Goal: Task Accomplishment & Management: Manage account settings

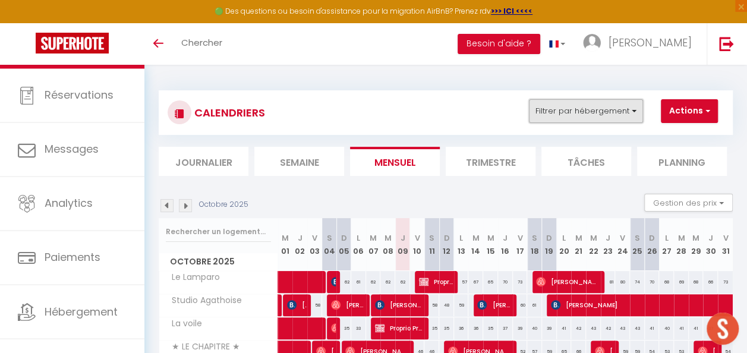
click at [588, 114] on button "Filtrer par hébergement" at bounding box center [586, 111] width 114 height 24
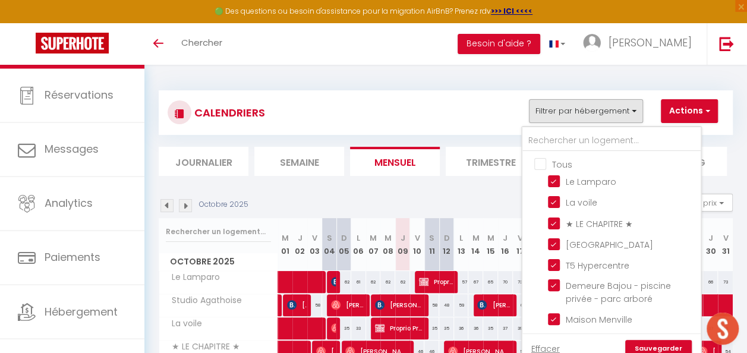
click at [539, 168] on input "Tous" at bounding box center [623, 164] width 178 height 12
click at [540, 166] on input "Tous" at bounding box center [623, 164] width 178 height 12
checkbox input "false"
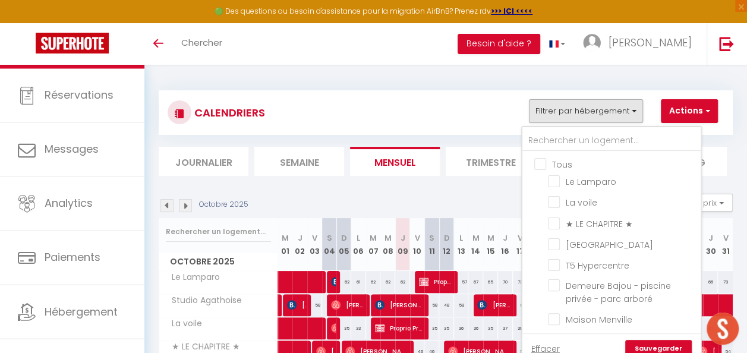
checkbox input "false"
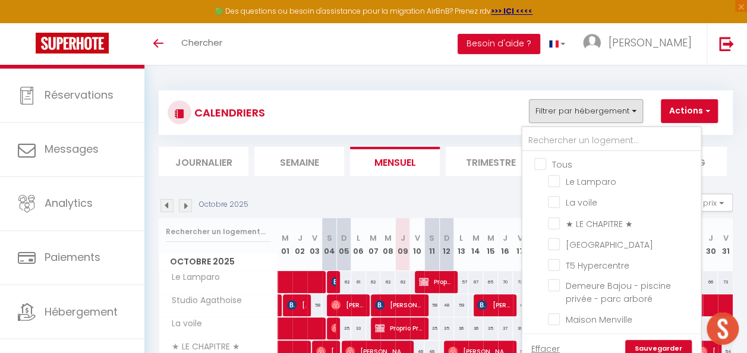
checkbox input "false"
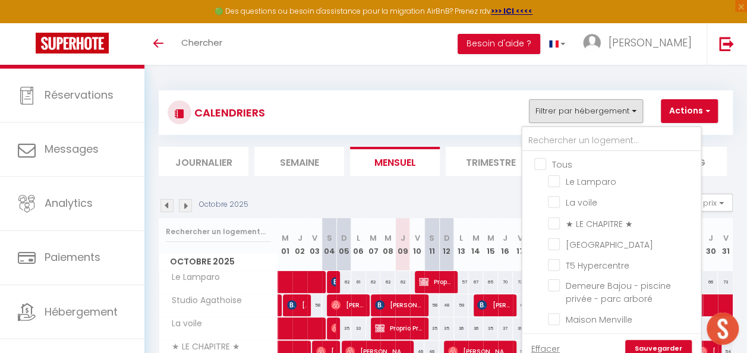
checkbox input "false"
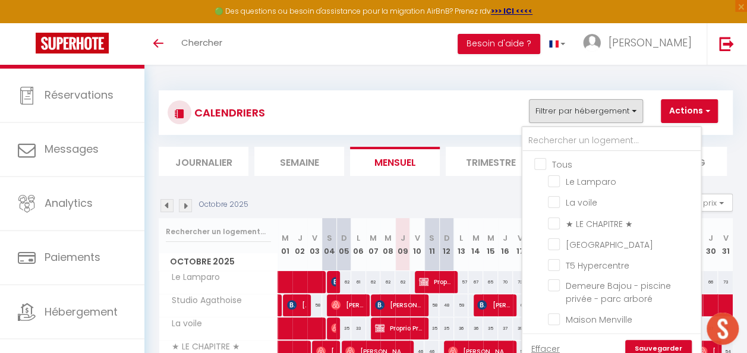
checkbox input "false"
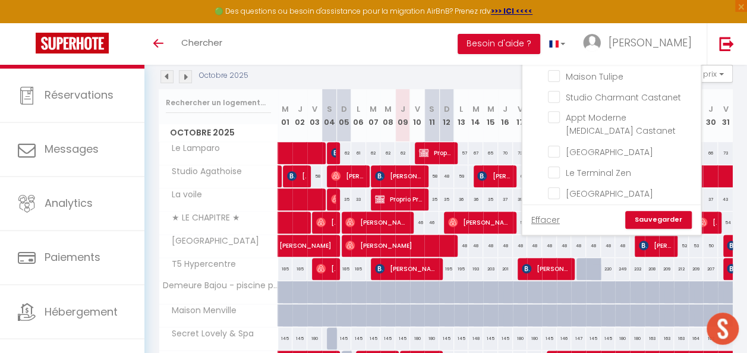
scroll to position [169, 0]
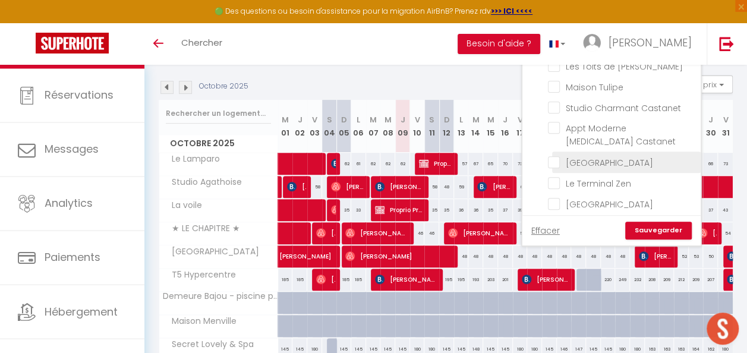
click at [554, 152] on li "[GEOGRAPHIC_DATA]" at bounding box center [626, 162] width 149 height 21
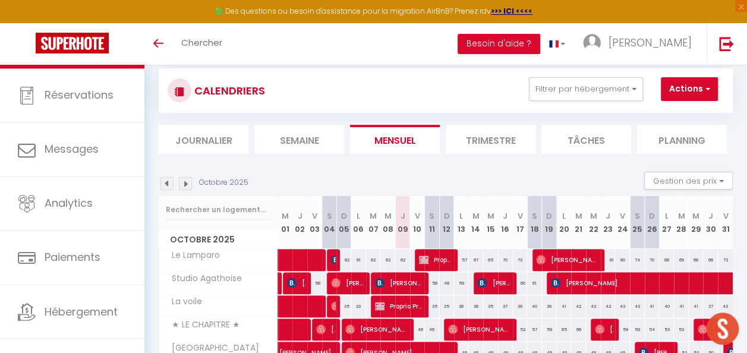
scroll to position [0, 0]
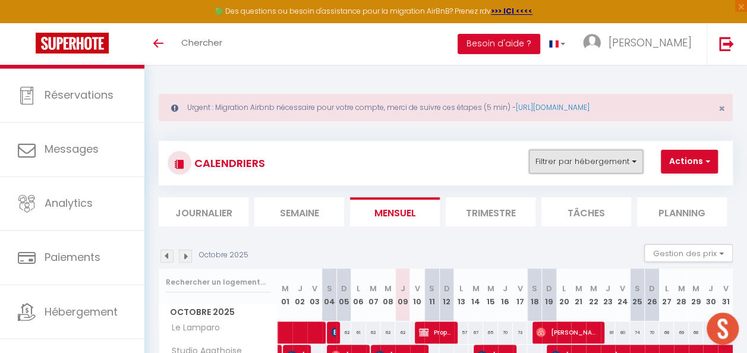
click at [631, 168] on button "Filtrer par hébergement" at bounding box center [586, 162] width 114 height 24
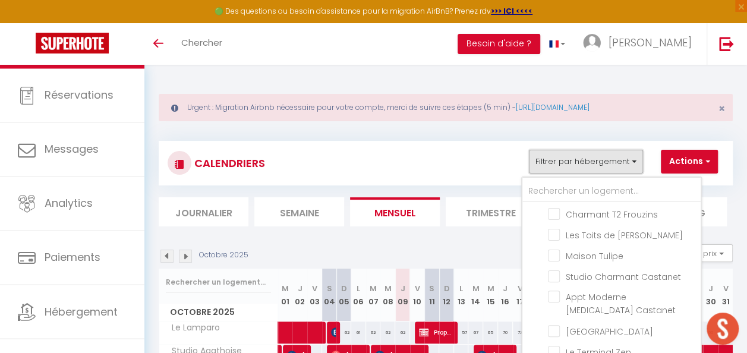
scroll to position [238, 0]
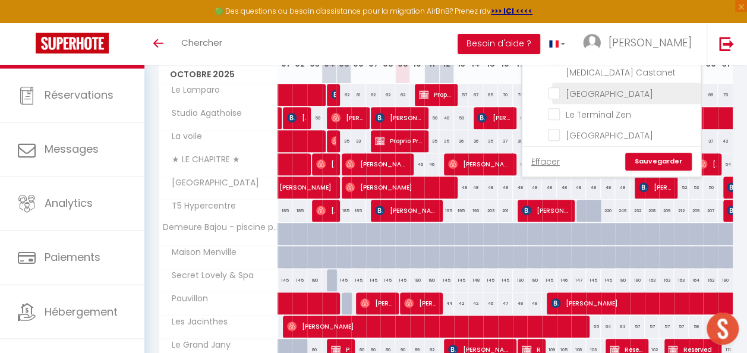
click at [558, 86] on input "[GEOGRAPHIC_DATA]" at bounding box center [622, 92] width 149 height 12
checkbox input "true"
click at [654, 158] on link "Sauvegarder" at bounding box center [658, 162] width 67 height 18
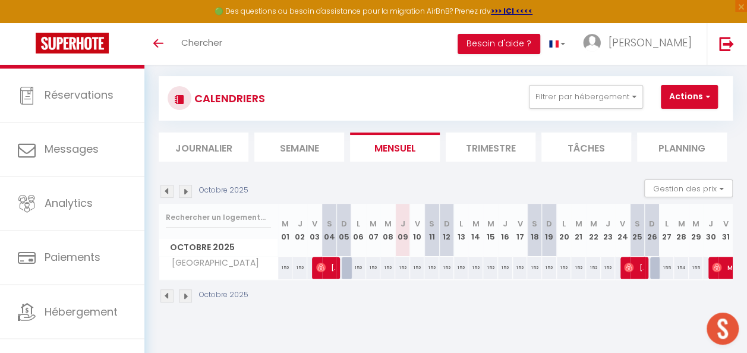
scroll to position [65, 0]
click at [171, 192] on img at bounding box center [166, 191] width 13 height 13
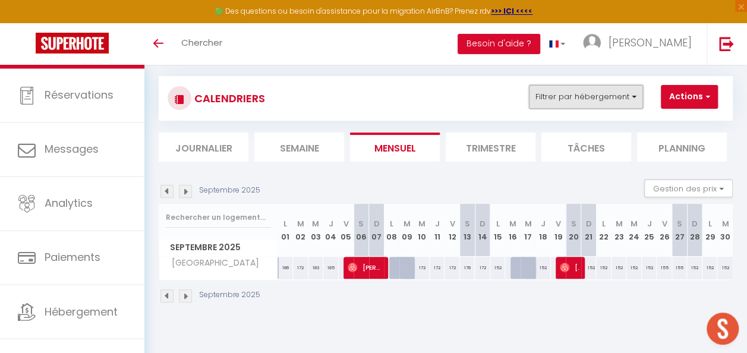
click at [609, 90] on button "Filtrer par hébergement" at bounding box center [586, 97] width 114 height 24
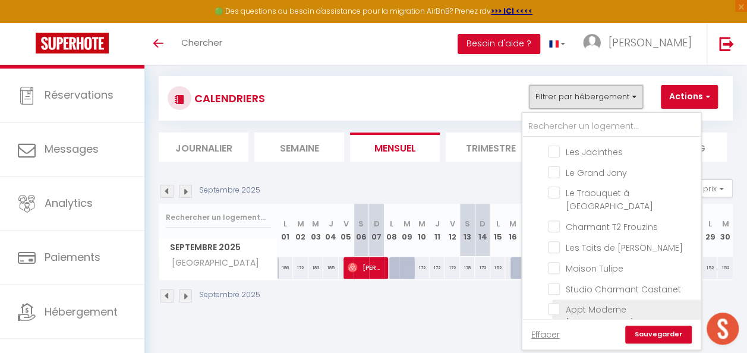
scroll to position [234, 0]
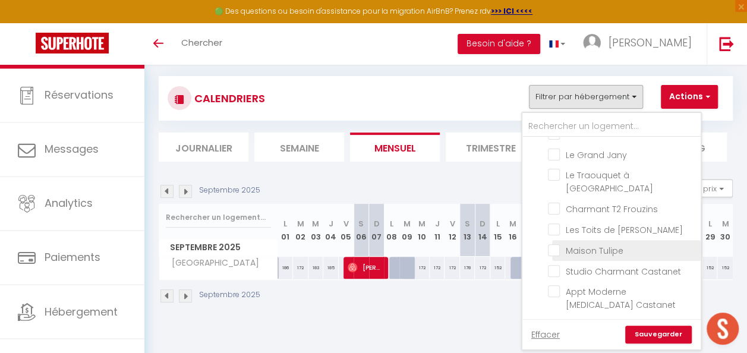
click at [560, 244] on label "Maison Tulipe" at bounding box center [592, 250] width 64 height 13
click at [558, 244] on input "Maison Tulipe" at bounding box center [622, 250] width 149 height 12
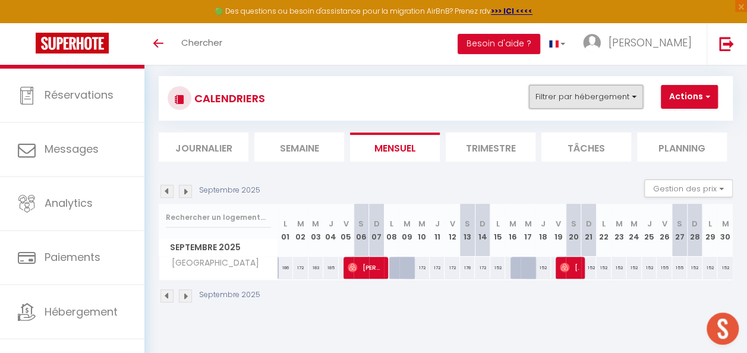
click at [613, 95] on button "Filtrer par hébergement" at bounding box center [586, 97] width 114 height 24
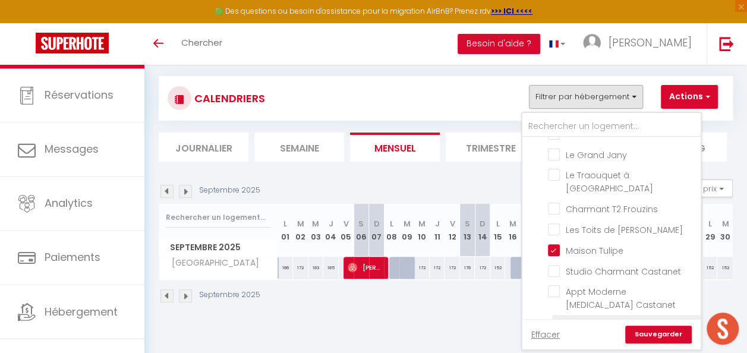
click at [556, 319] on input "[GEOGRAPHIC_DATA]" at bounding box center [622, 325] width 149 height 12
checkbox input "false"
drag, startPoint x: 668, startPoint y: 335, endPoint x: 619, endPoint y: 325, distance: 49.8
click at [667, 334] on link "Sauvegarder" at bounding box center [658, 335] width 67 height 18
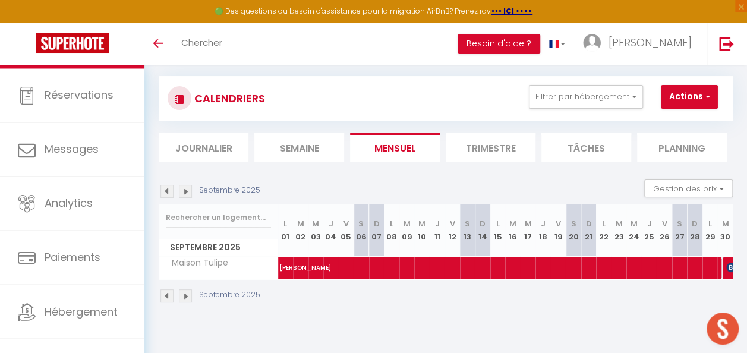
click at [190, 191] on img at bounding box center [185, 191] width 13 height 13
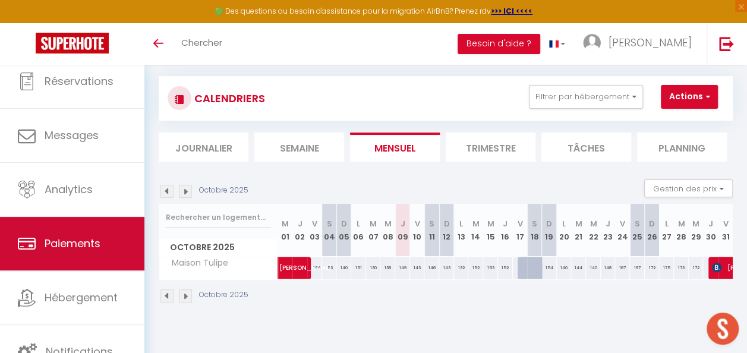
scroll to position [63, 0]
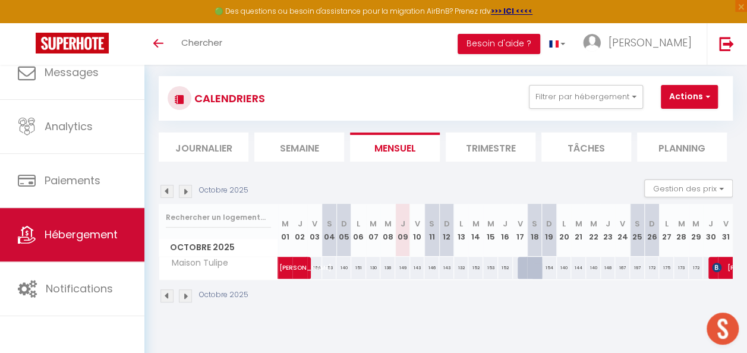
click at [80, 237] on span "Hébergement" at bounding box center [81, 234] width 73 height 15
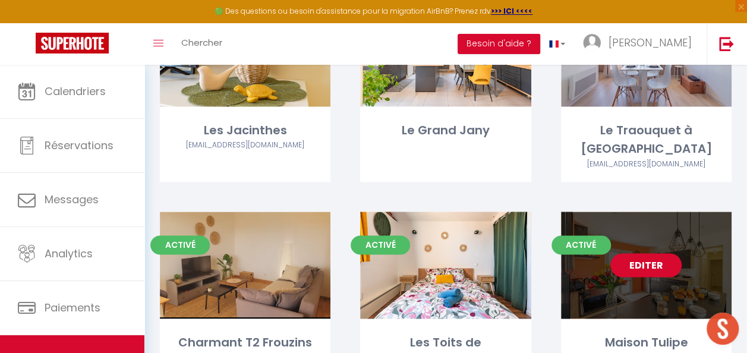
scroll to position [759, 0]
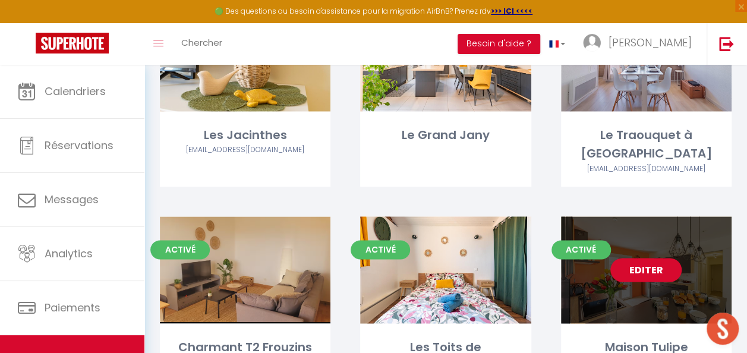
click at [636, 258] on link "Editer" at bounding box center [645, 270] width 71 height 24
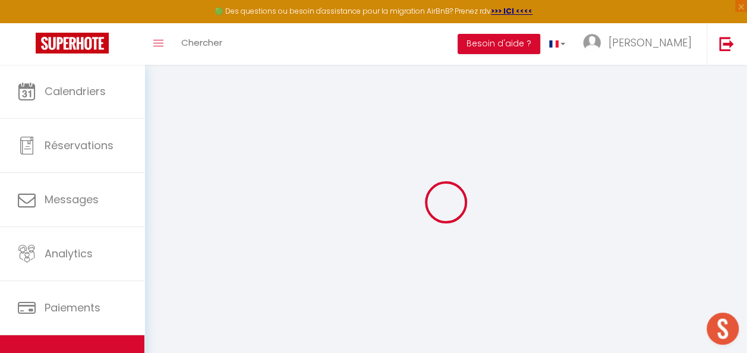
select select
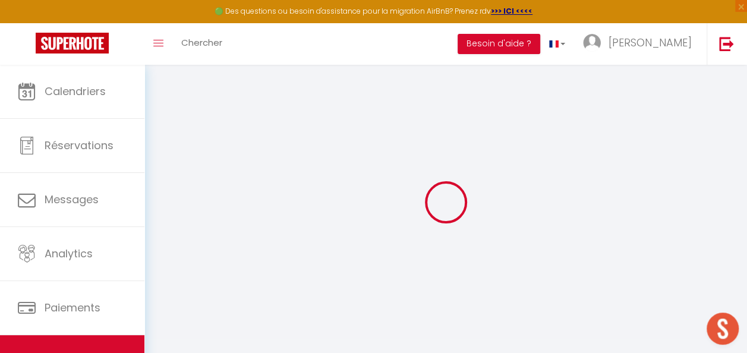
select select
checkbox input "false"
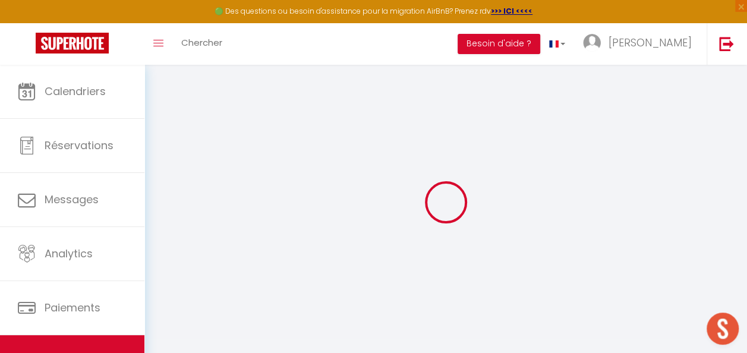
select select
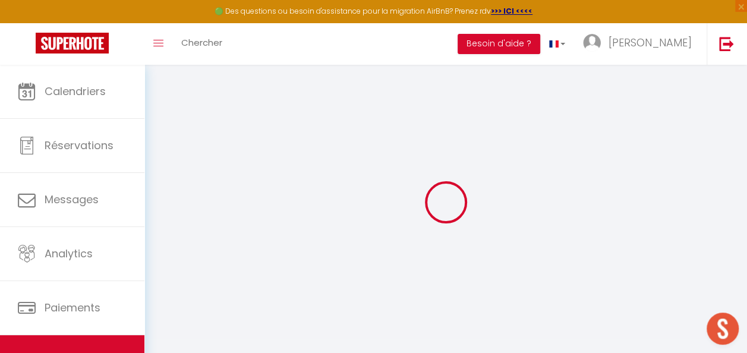
select select
checkbox input "false"
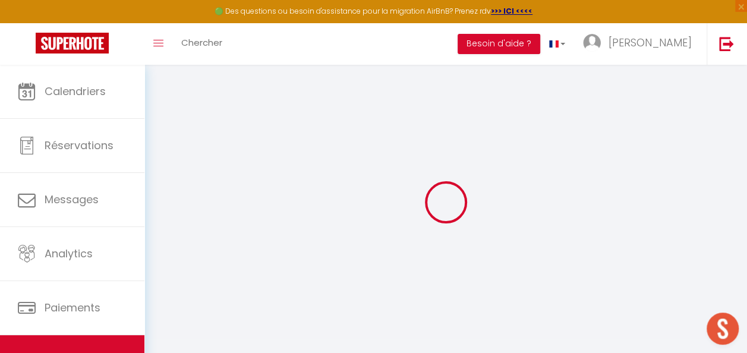
checkbox input "false"
select select
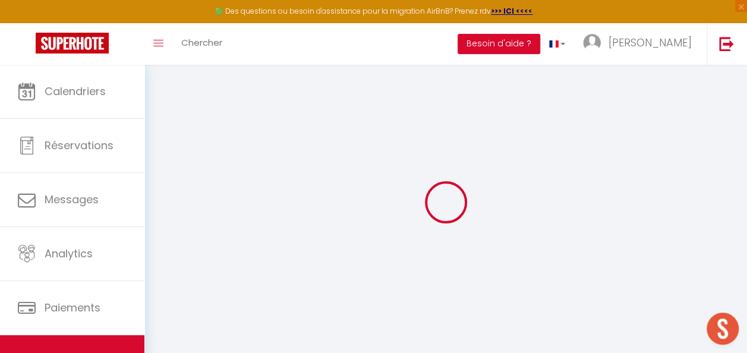
select select
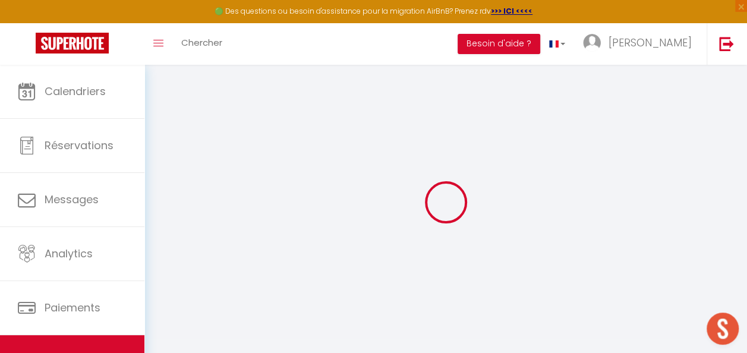
checkbox input "false"
select select
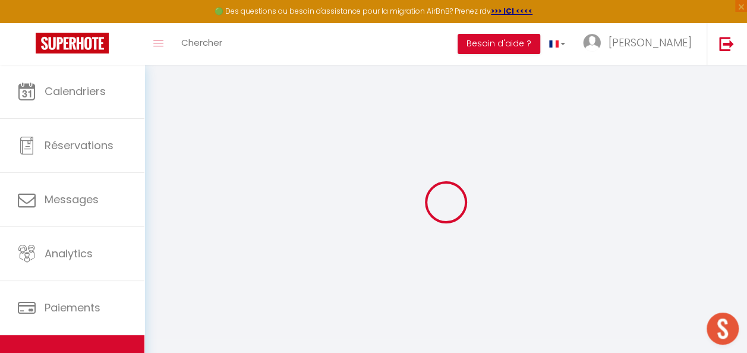
select select
type input "Maison Tulipe"
type input "[PERSON_NAME]"
type input "Cheritel"
type input "[STREET_ADDRESS]"
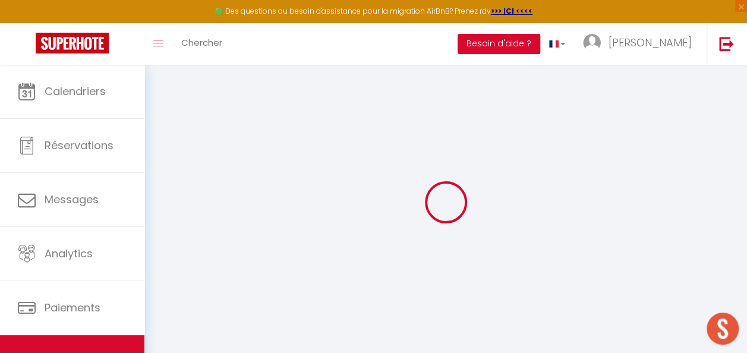
type input "31830"
type input "[PERSON_NAME] du Touch"
select select "8"
select select "4"
select select "5"
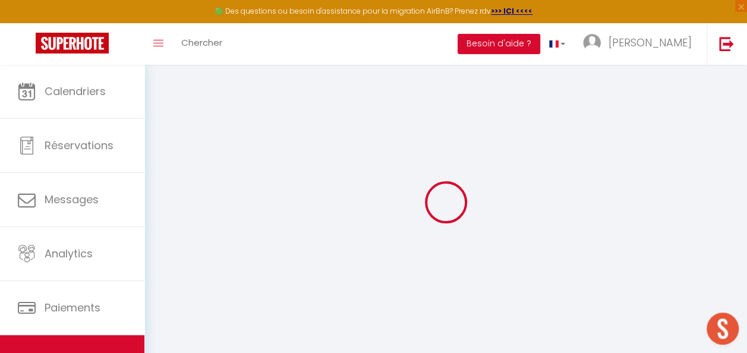
select select "2"
type input "180"
type input "500"
select select
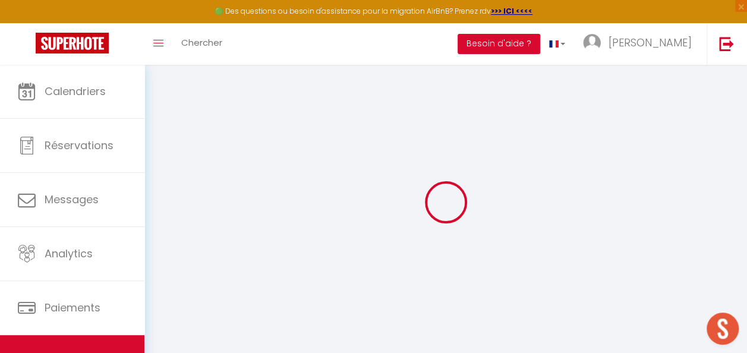
select select
type input "[STREET_ADDRESS]"
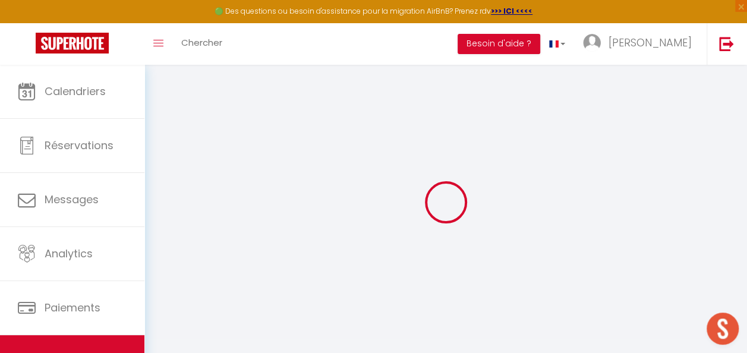
type input "31830"
type input "[PERSON_NAME] du Touch"
type input "[PERSON_NAME][EMAIL_ADDRESS][DOMAIN_NAME]"
select select "14238"
checkbox input "false"
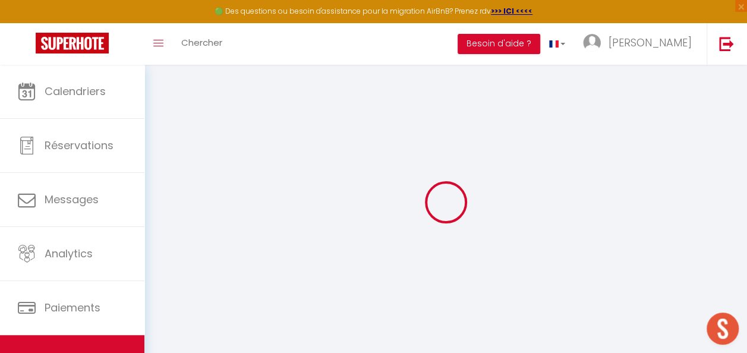
checkbox input "false"
type input "0"
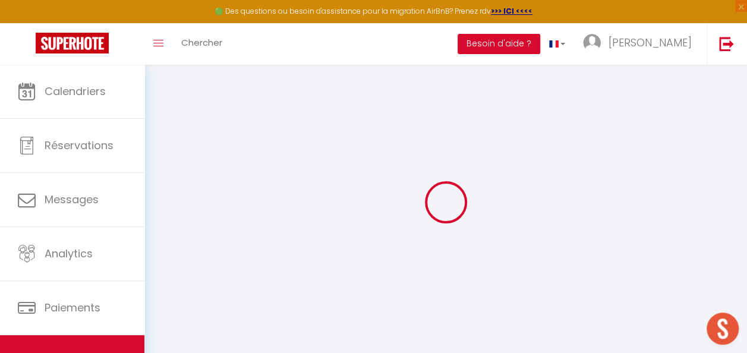
select select
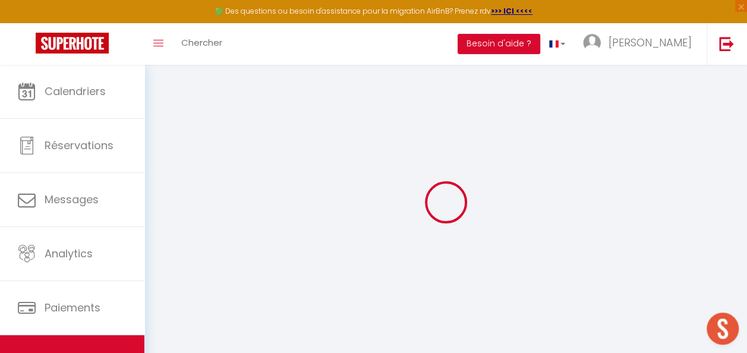
checkbox input "false"
select select
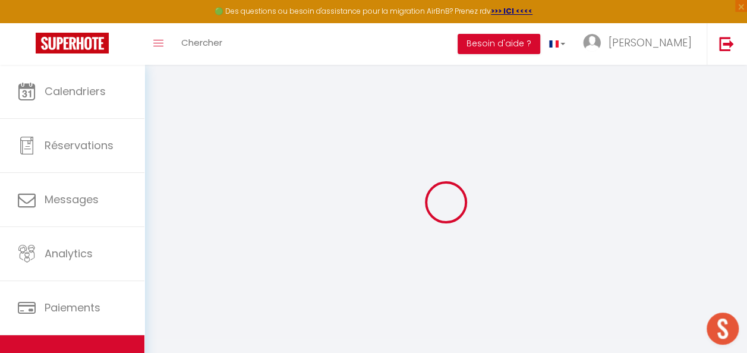
select select
checkbox input "false"
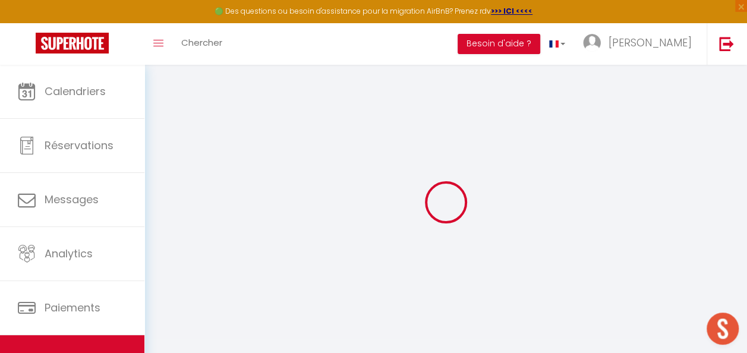
checkbox input "false"
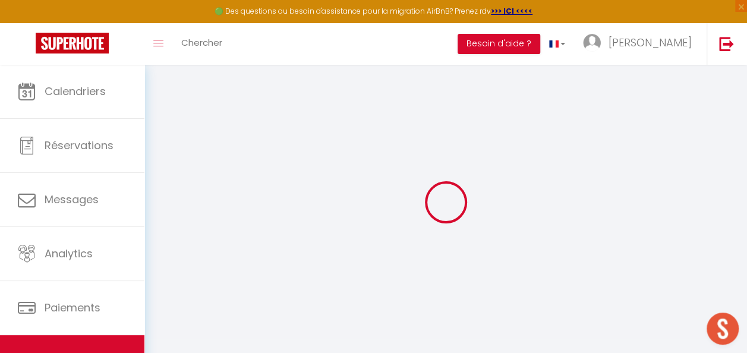
checkbox input "false"
select select "17:00"
select select "23:00"
select select "12:00"
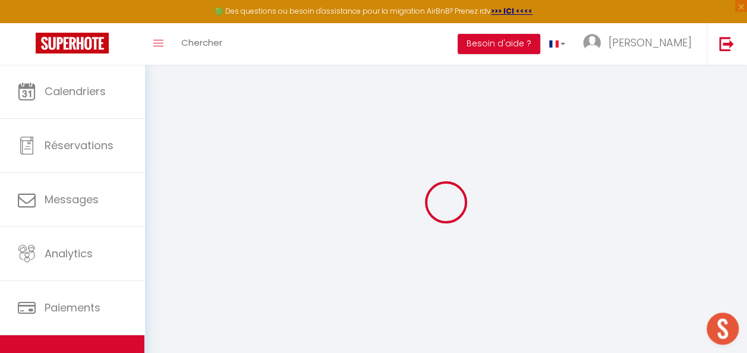
select select "30"
select select "120"
checkbox input "false"
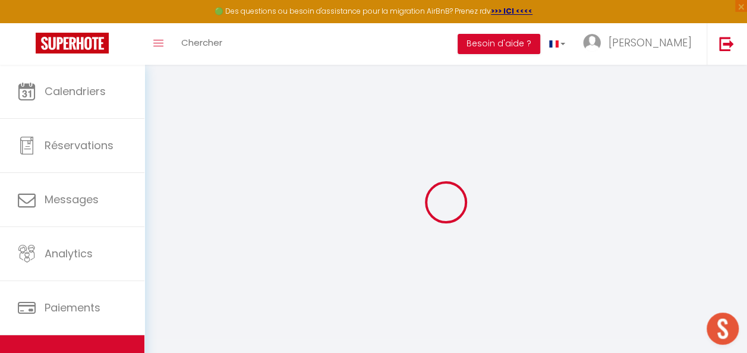
checkbox input "false"
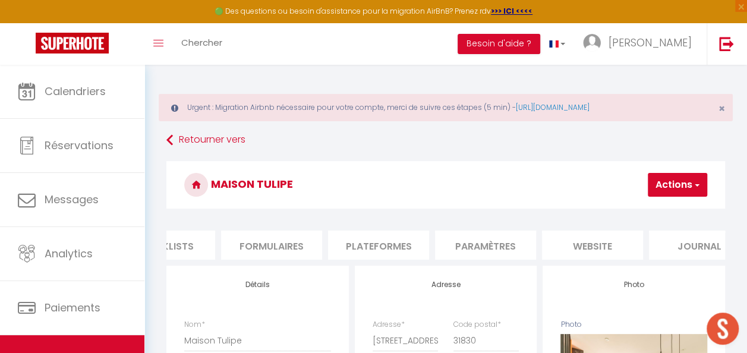
scroll to position [0, 373]
click at [483, 242] on li "Plateformes" at bounding box center [485, 245] width 101 height 29
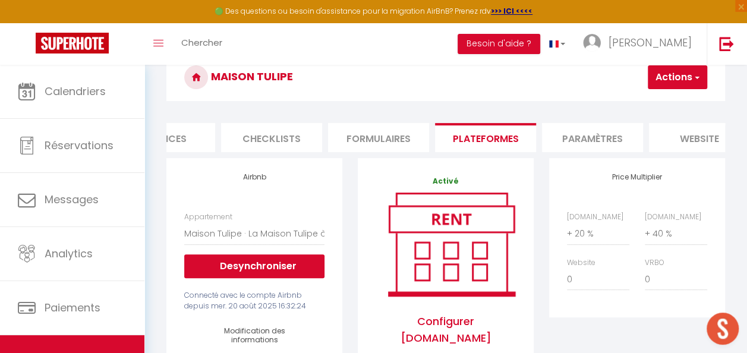
scroll to position [119, 0]
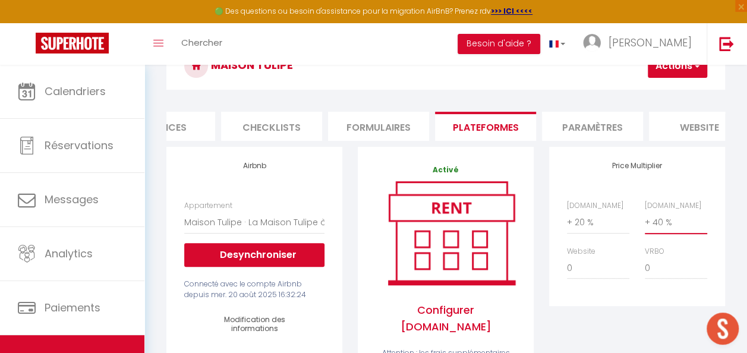
click at [659, 229] on select "0 + 1 % + 2 % + 3 % + 4 % + 5 % + 6 % + 7 % + 8 % + 9 %" at bounding box center [676, 222] width 62 height 23
click at [645, 219] on select "0 + 1 % + 2 % + 3 % + 4 % + 5 % + 6 % + 7 % + 8 % + 9 %" at bounding box center [676, 222] width 62 height 23
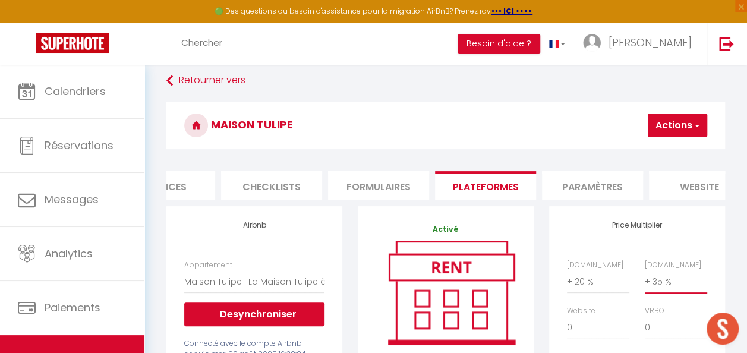
click at [661, 293] on select "0 + 1 % + 2 % + 3 % + 4 % + 5 % + 6 % + 7 % + 8 % + 9 %" at bounding box center [676, 281] width 62 height 23
click at [645, 279] on select "0 + 1 % + 2 % + 3 % + 4 % + 5 % + 6 % + 7 % + 8 % + 9 %" at bounding box center [676, 281] width 62 height 23
click at [666, 290] on select "0 + 1 % + 2 % + 3 % + 4 % + 5 % + 6 % + 7 % + 8 % + 9 %" at bounding box center [676, 281] width 62 height 23
select select "+ 38 %"
click at [645, 279] on select "0 + 1 % + 2 % + 3 % + 4 % + 5 % + 6 % + 7 % + 8 % + 9 %" at bounding box center [676, 281] width 62 height 23
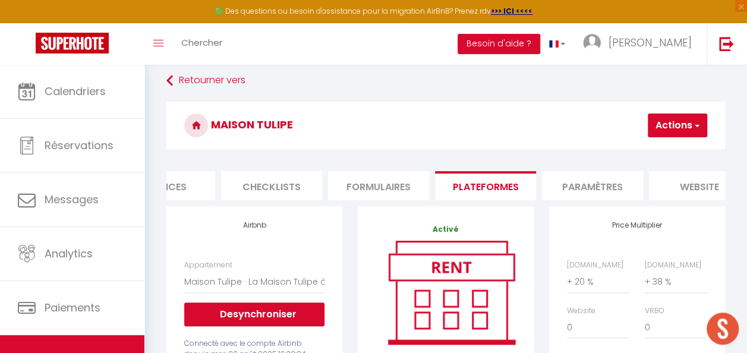
click at [679, 137] on button "Actions" at bounding box center [677, 126] width 59 height 24
click at [659, 153] on link "Enregistrer" at bounding box center [660, 151] width 94 height 15
select select "well_reviewed_guests"
select select "EUR"
select select "14289"
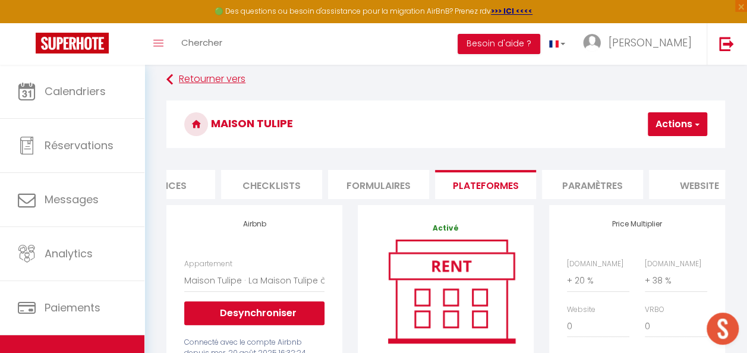
scroll to position [119, 0]
